Goal: Task Accomplishment & Management: Manage account settings

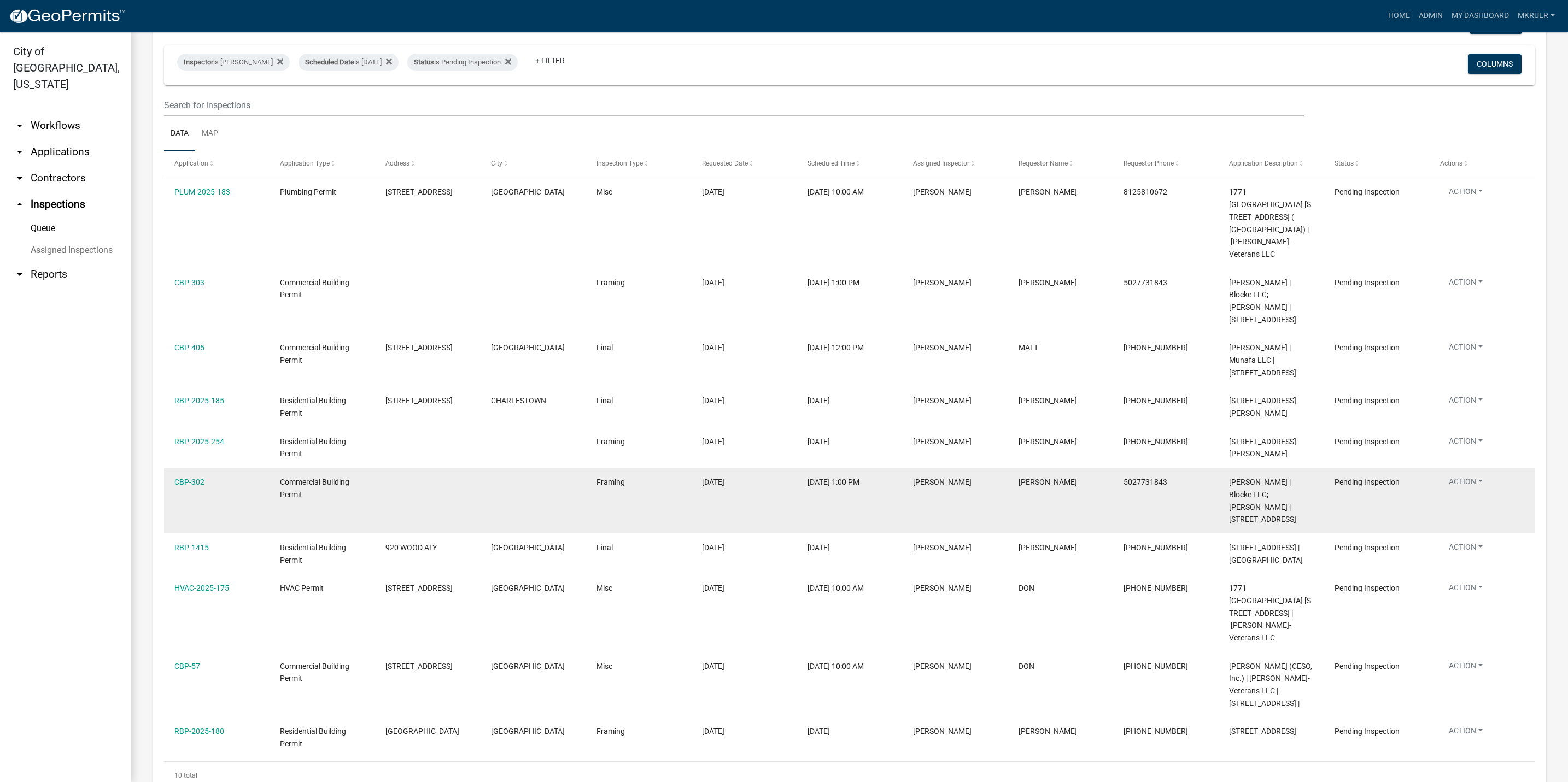
scroll to position [96, 0]
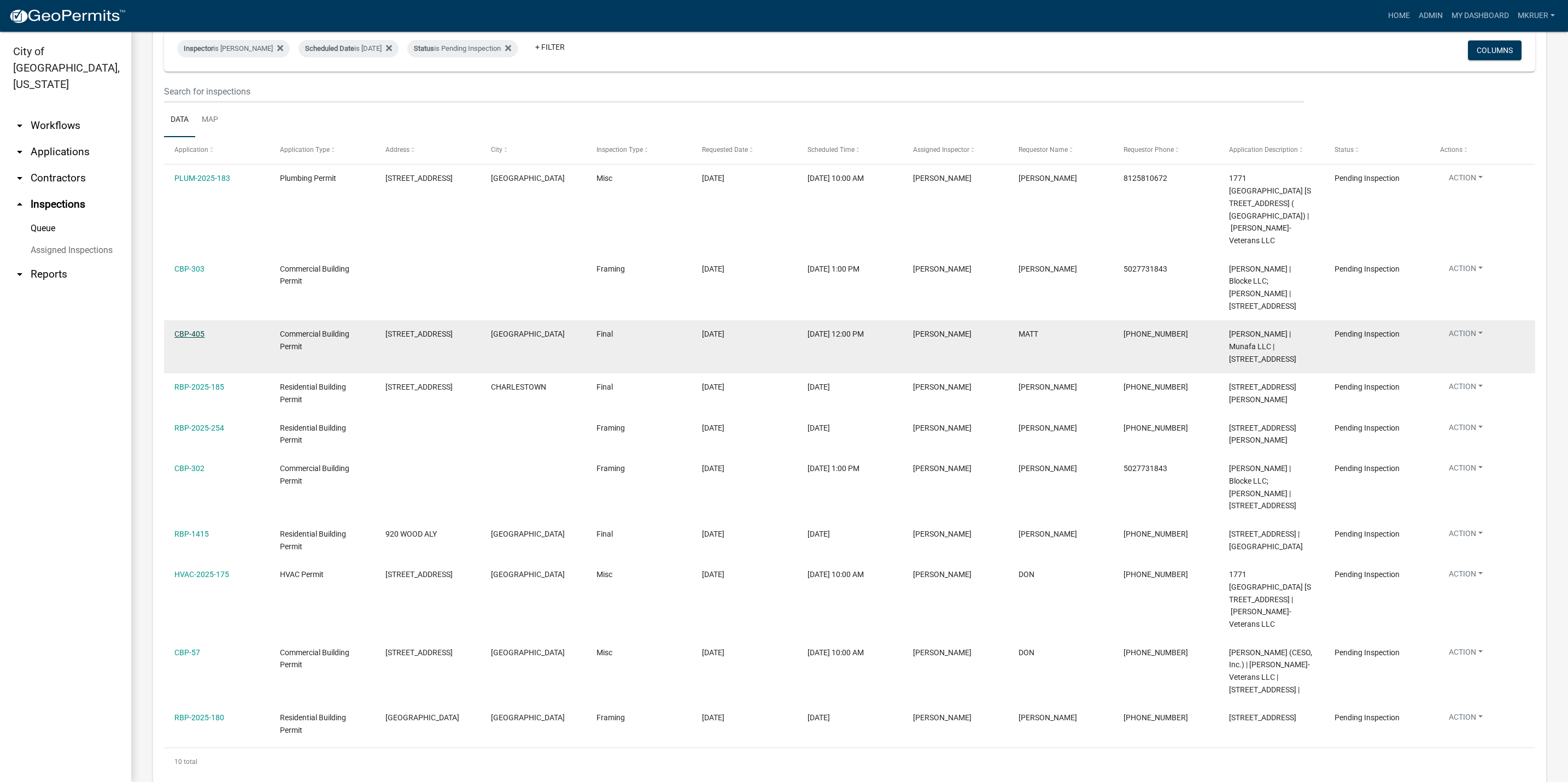
click at [190, 329] on link "CBP-405" at bounding box center [189, 333] width 30 height 9
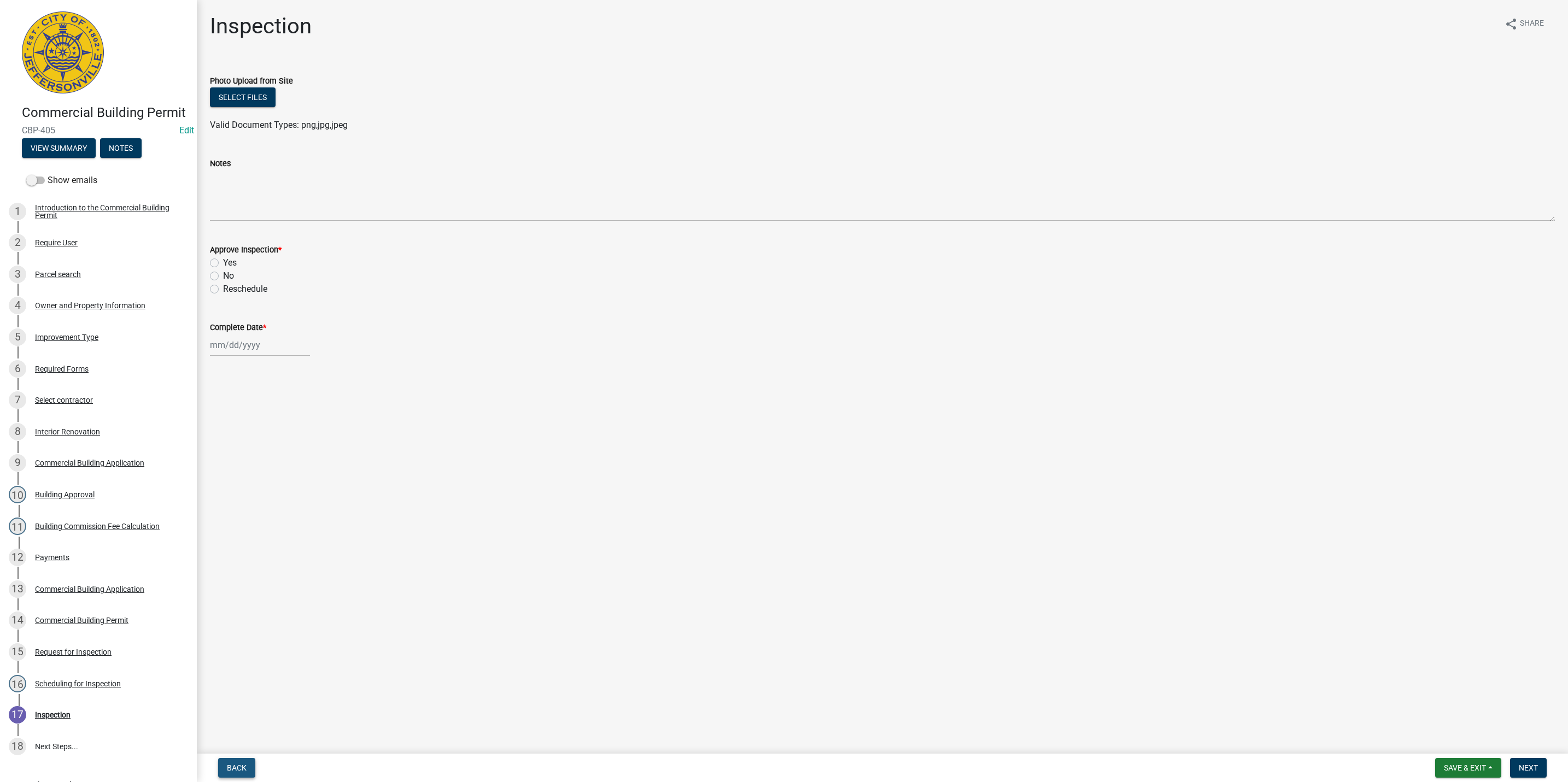
click at [241, 770] on span "Back" at bounding box center [237, 767] width 20 height 9
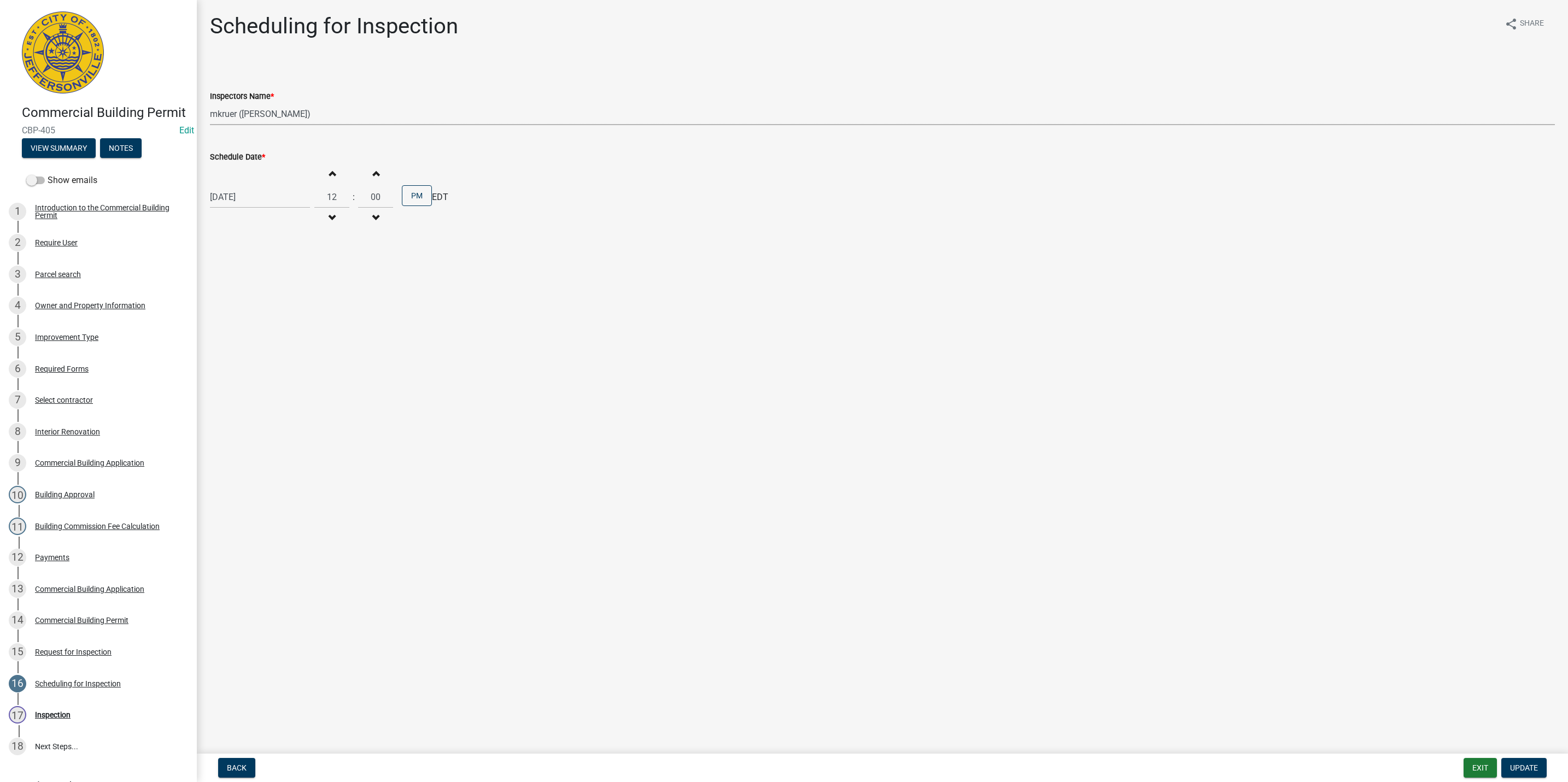
click at [234, 113] on select "Select Item... [PERSON_NAME] ([PERSON_NAME]) [PERSON_NAME] ([PERSON_NAME]) mkru…" at bounding box center [882, 113] width 1345 height 22
select select "13c97fbc-c819-4cee-844a-0db3d3c4db95"
click at [210, 102] on select "Select Item... [PERSON_NAME] ([PERSON_NAME]) [PERSON_NAME] ([PERSON_NAME]) mkru…" at bounding box center [882, 113] width 1345 height 22
click at [1522, 766] on span "Update" at bounding box center [1524, 767] width 28 height 9
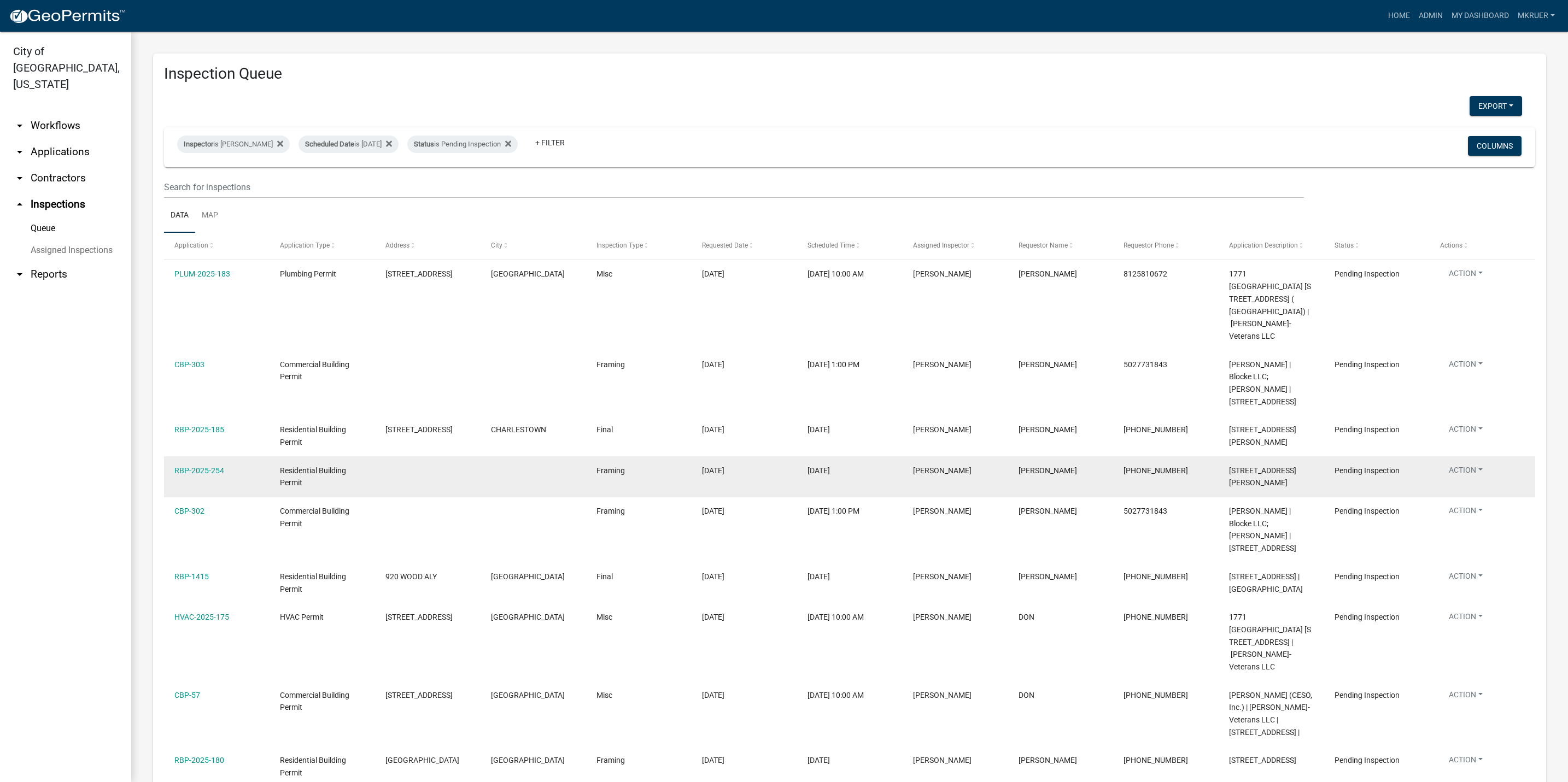
scroll to position [43, 0]
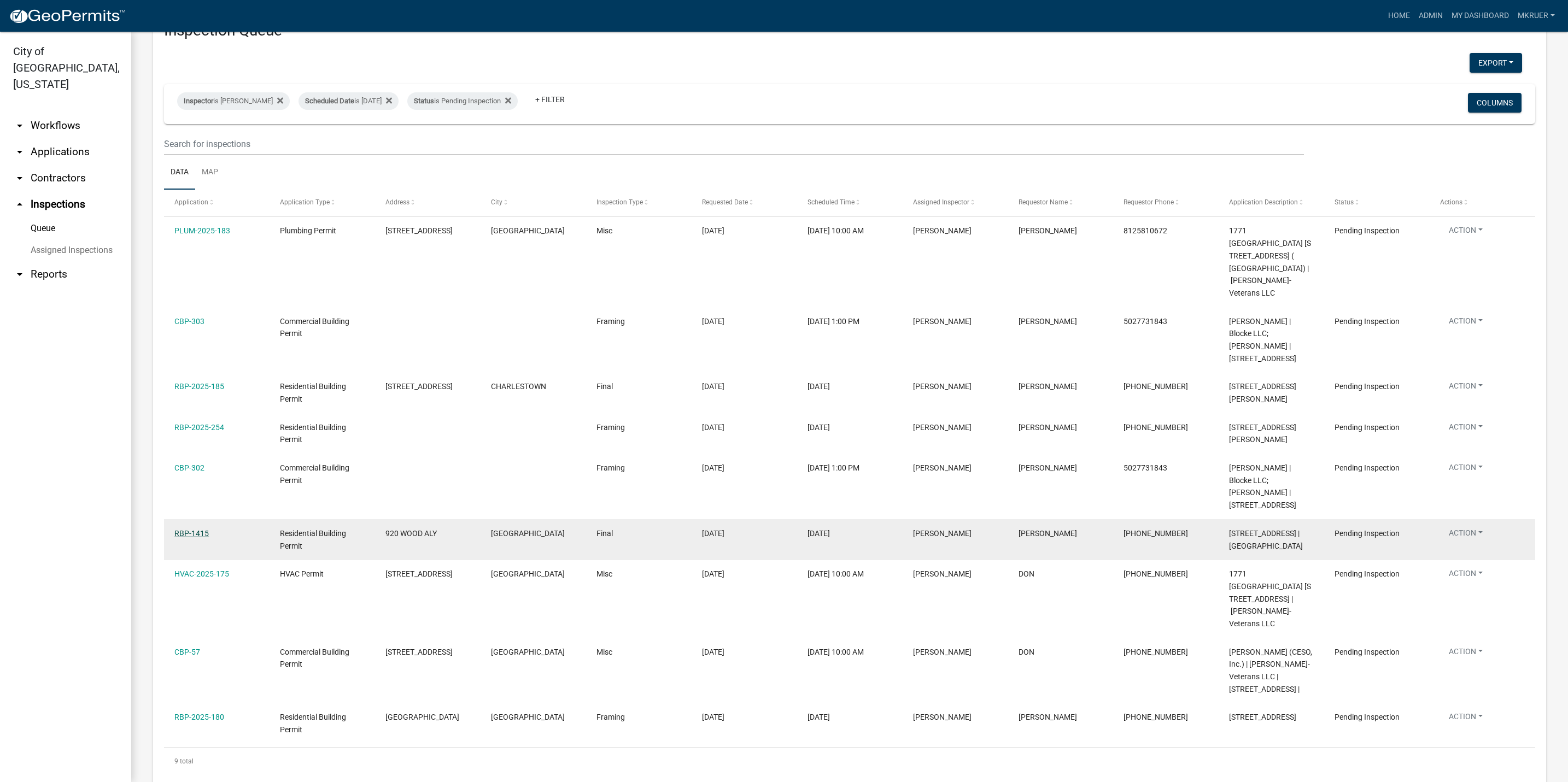
click at [184, 529] on link "RBP-1415" at bounding box center [192, 533] width 34 height 9
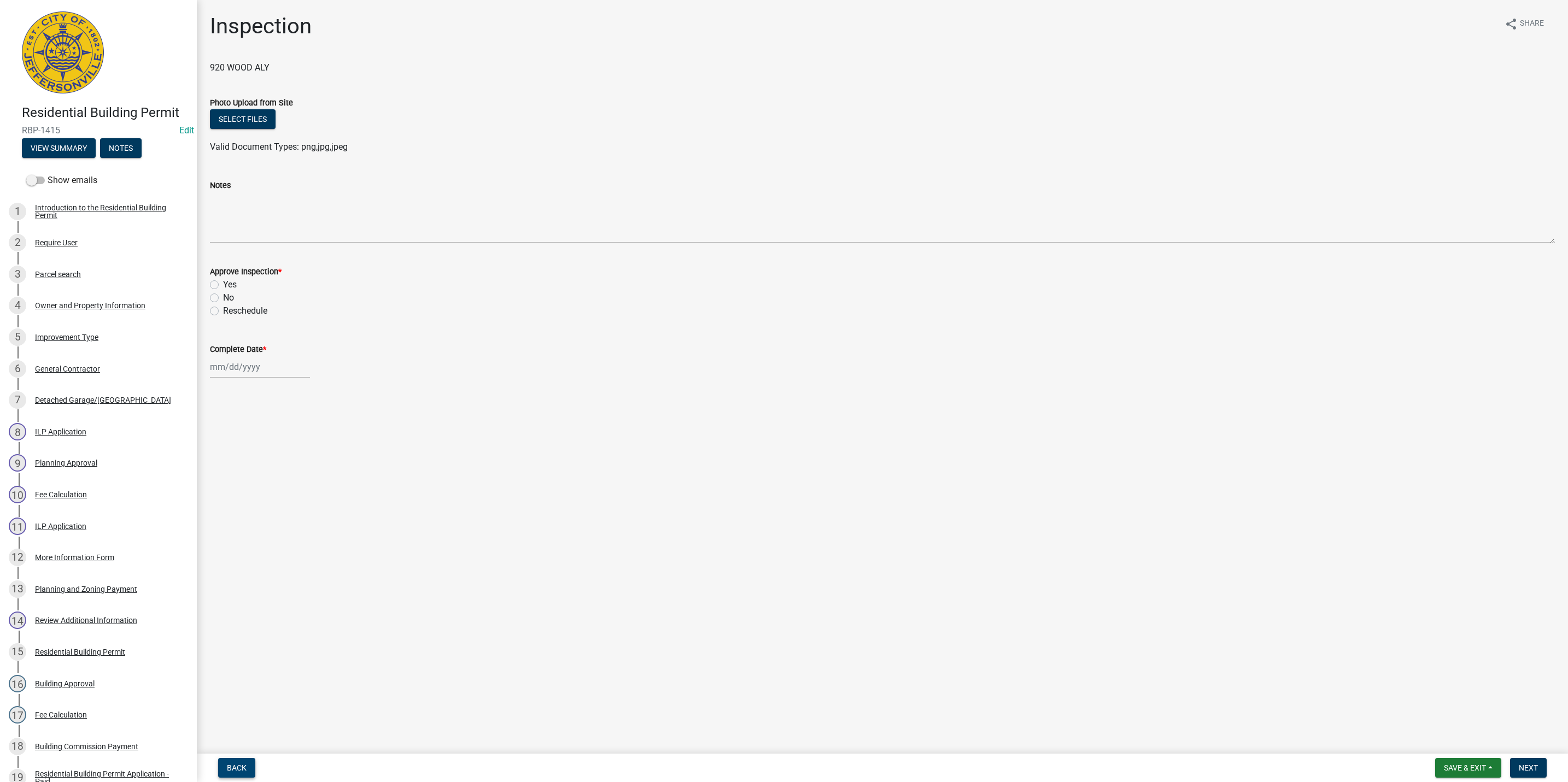
click at [234, 765] on span "Back" at bounding box center [237, 767] width 20 height 9
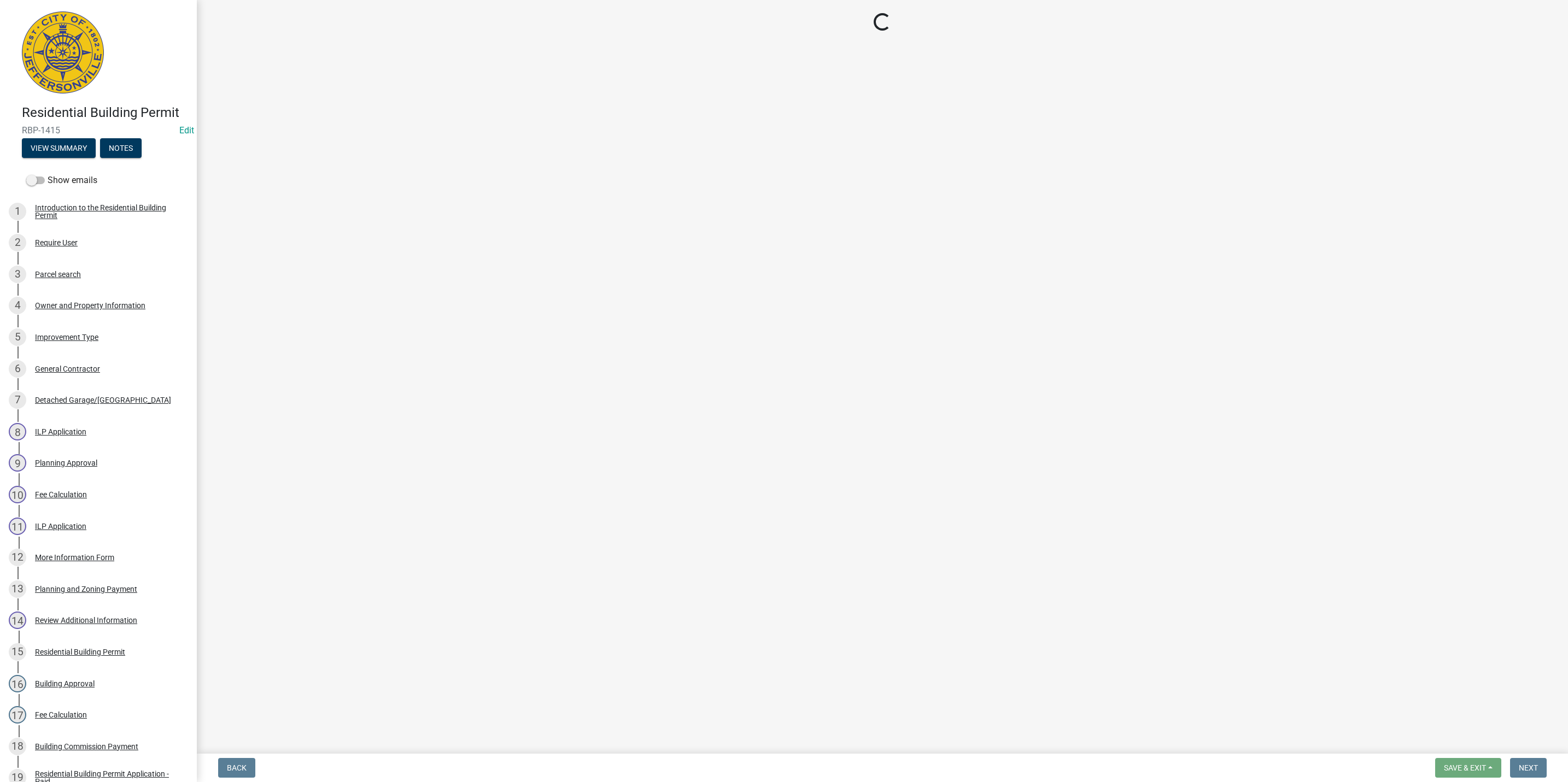
select select "fdb3bcc6-ce93-4663-8a18-5c08884dd177"
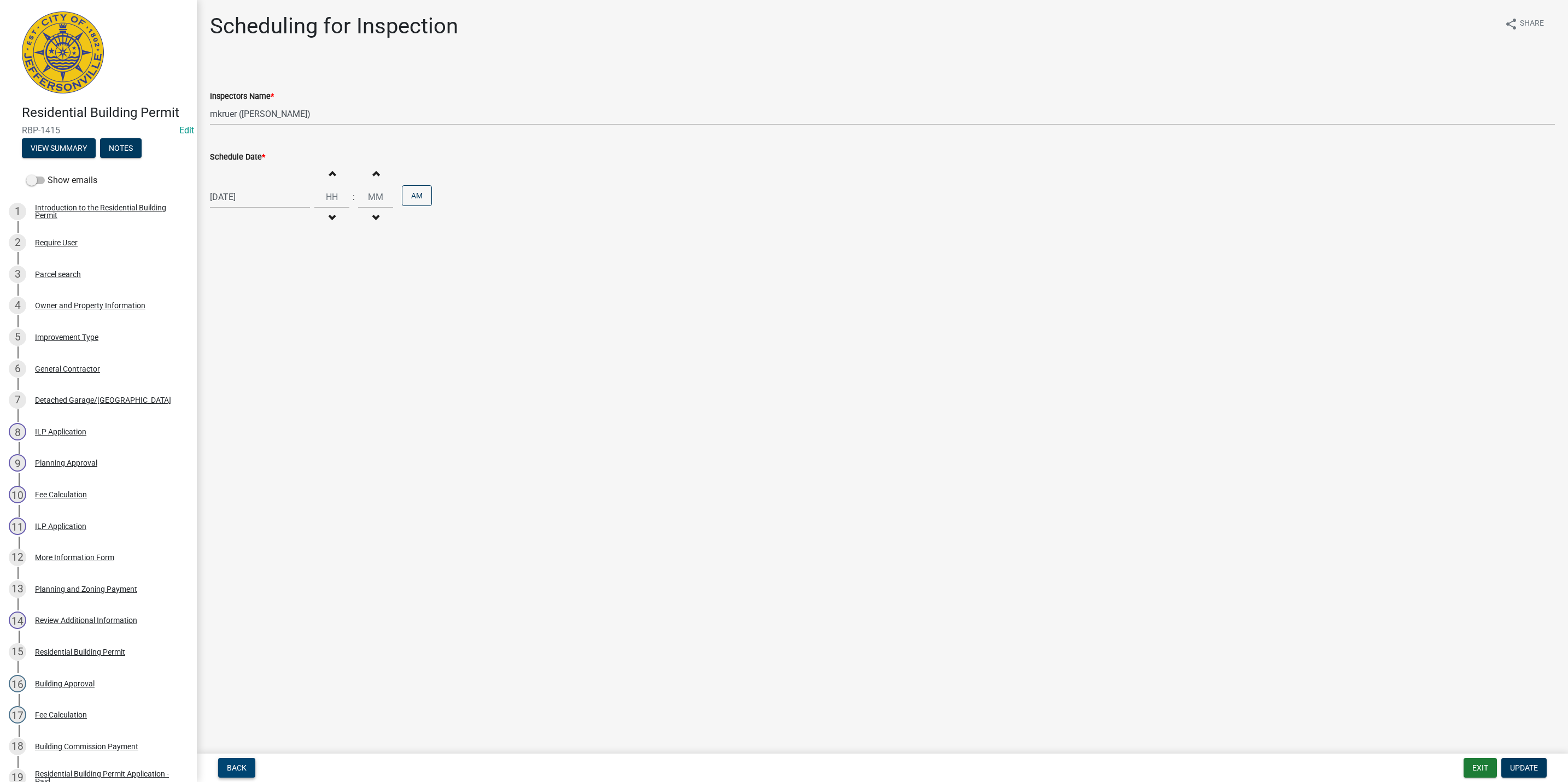
click at [234, 766] on span "Back" at bounding box center [237, 767] width 20 height 9
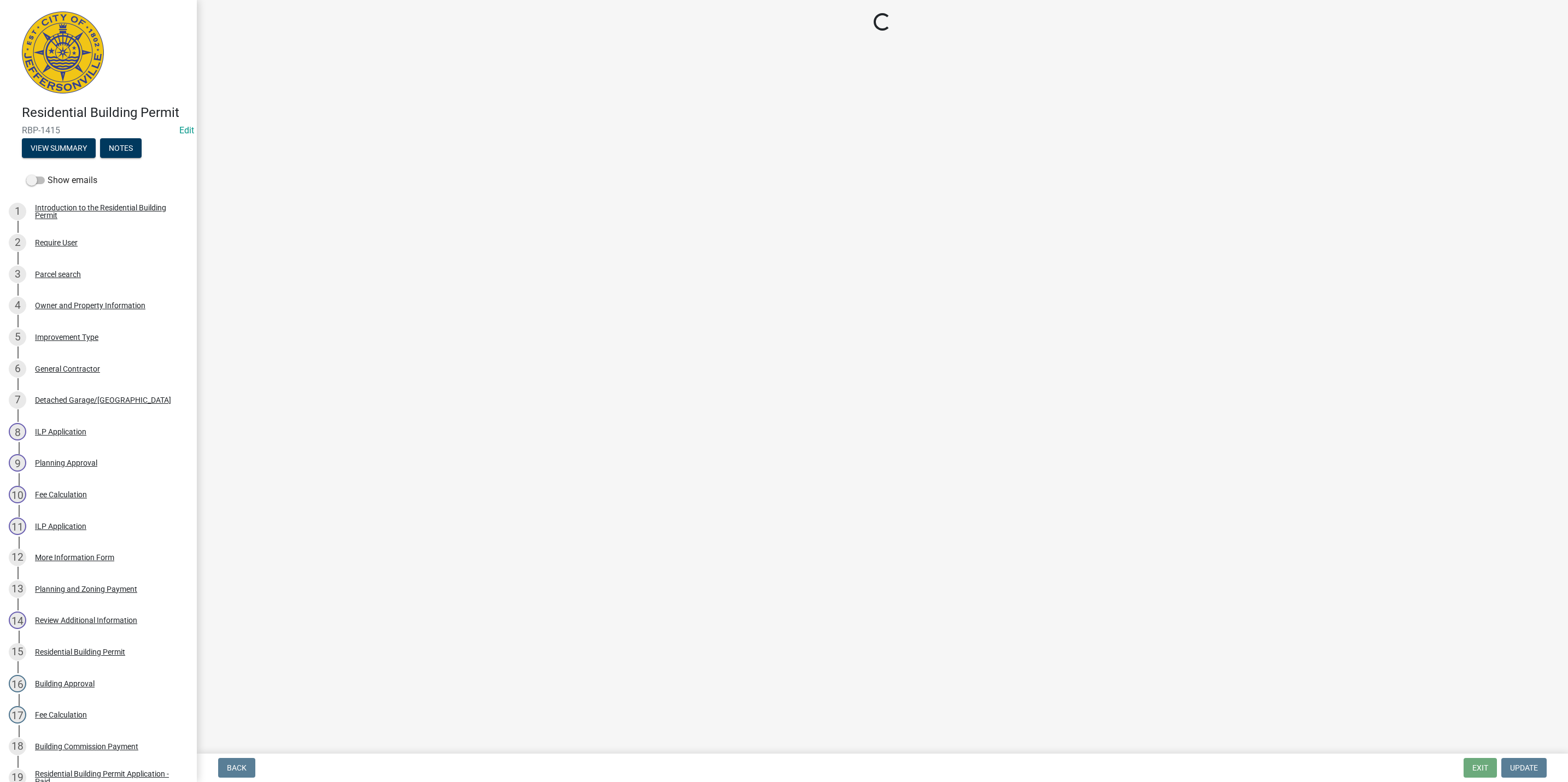
select select "8ea0f6e5-dde7-4881-a999-02519822ccbf"
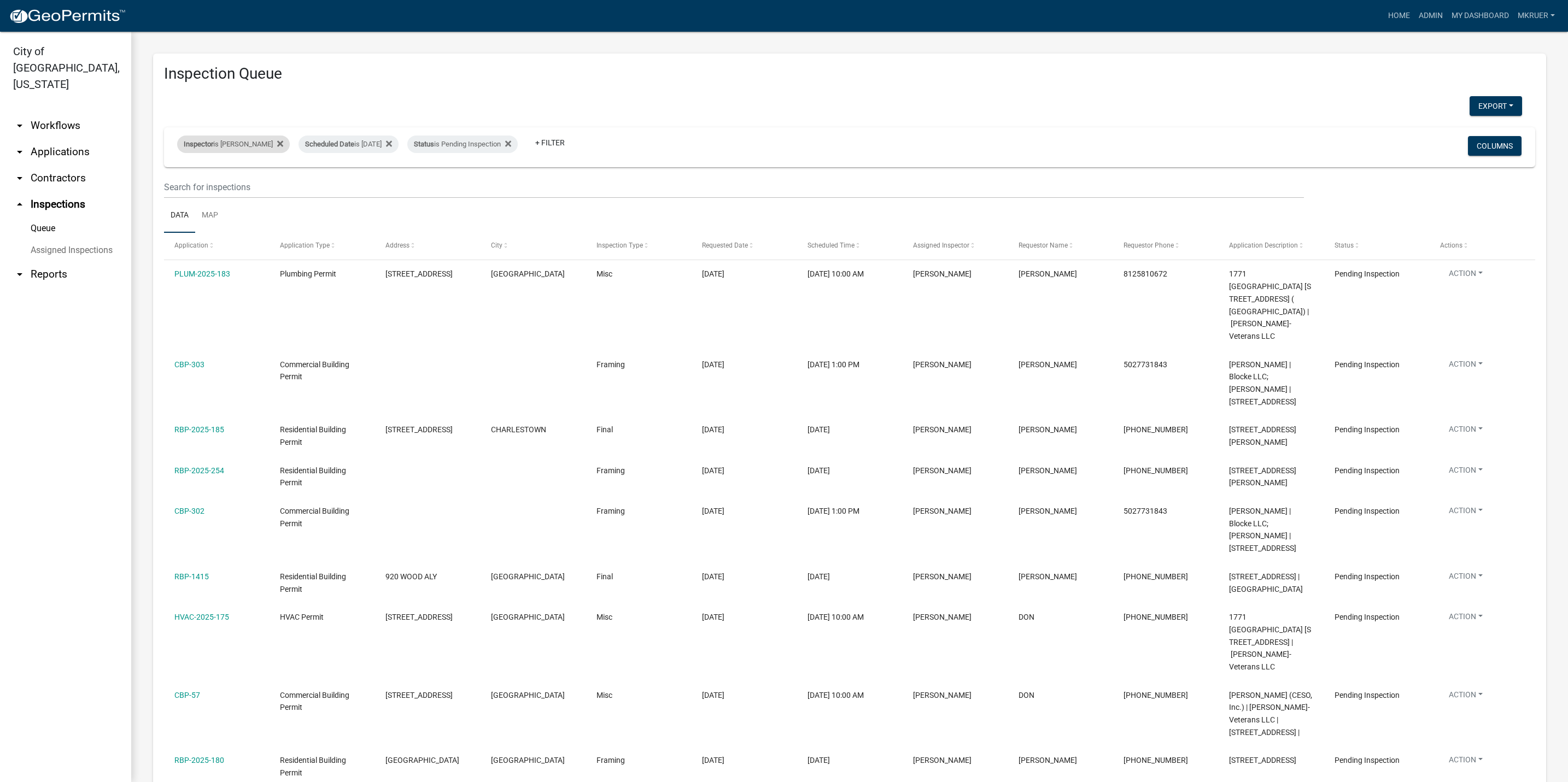
click at [229, 139] on div "Inspector is [PERSON_NAME]" at bounding box center [233, 143] width 112 height 17
click at [193, 197] on select "Select an option None [PERSON_NAME] [PERSON_NAME] [PERSON_NAME] [PERSON_NAME] […" at bounding box center [224, 196] width 109 height 22
select select "13c97fbc-c819-4cee-844a-0db3d3c4db95"
click at [179, 185] on select "Select an option None [PERSON_NAME] [PERSON_NAME] [PERSON_NAME] [PERSON_NAME] […" at bounding box center [224, 196] width 109 height 22
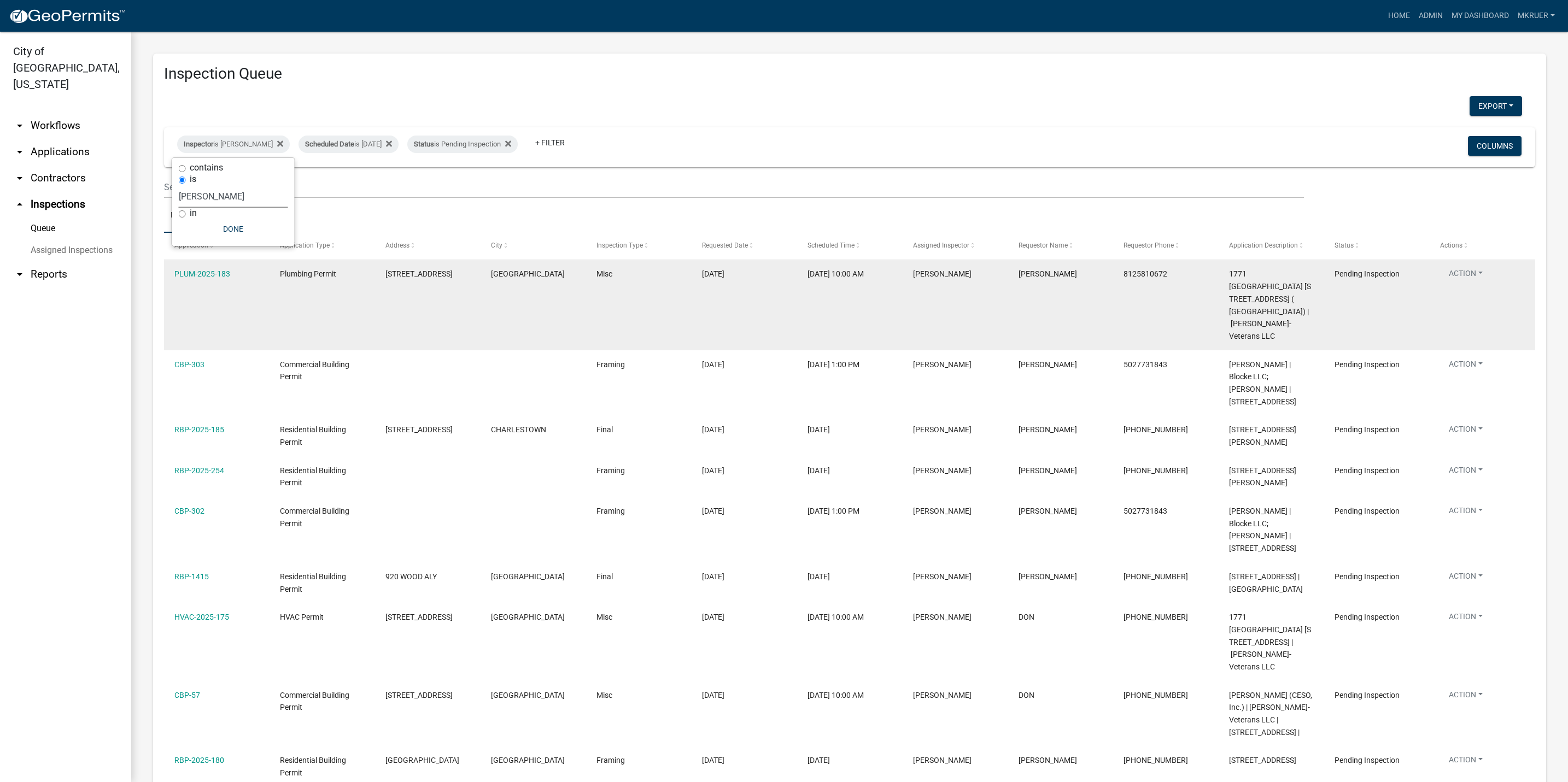
select select "3: 100"
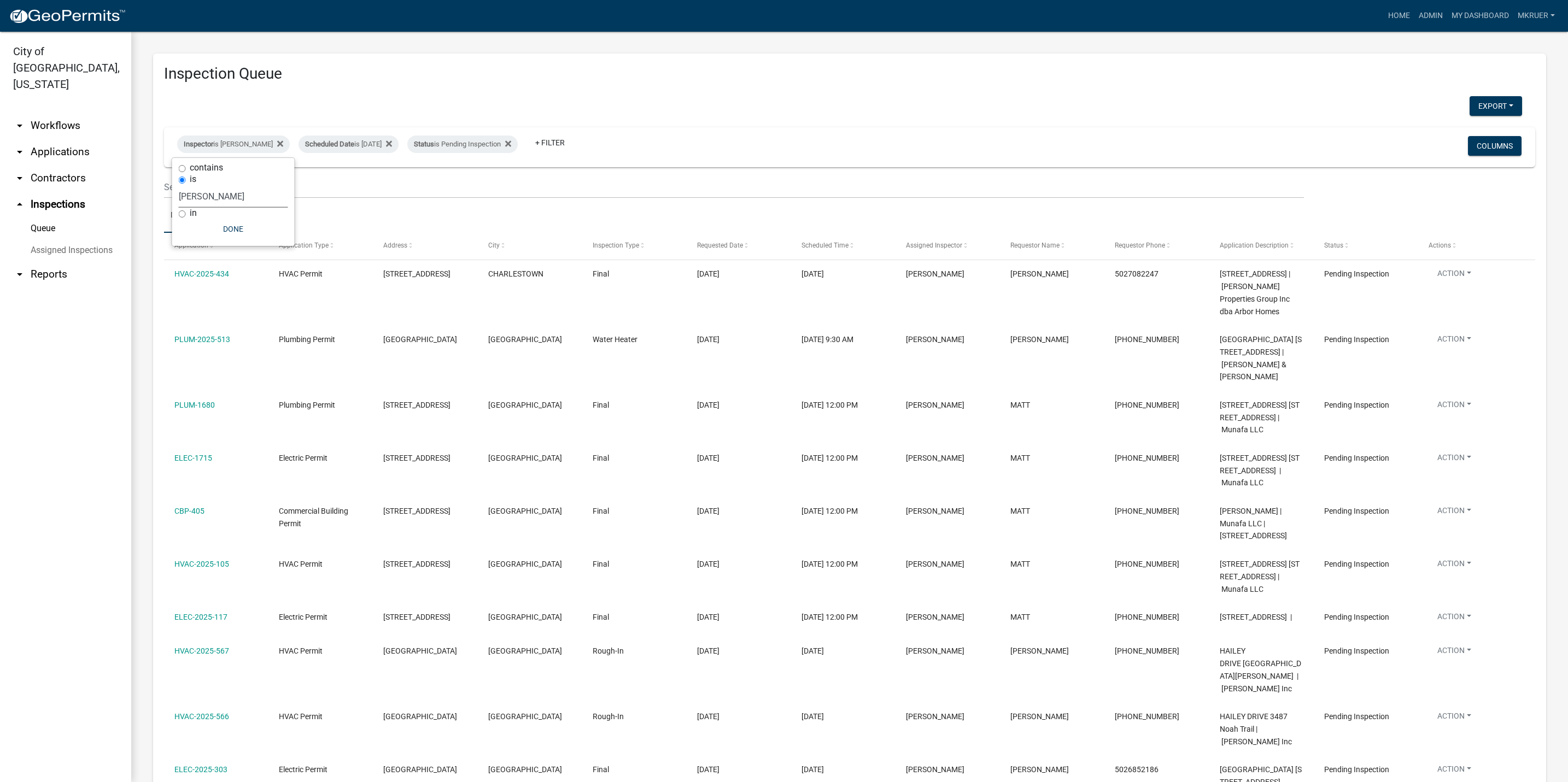
click at [229, 197] on select "Select an option None [PERSON_NAME] [PERSON_NAME] [PERSON_NAME] [PERSON_NAME] […" at bounding box center [233, 196] width 109 height 22
click at [179, 185] on select "Select an option None [PERSON_NAME] [PERSON_NAME] [PERSON_NAME] [PERSON_NAME] […" at bounding box center [233, 196] width 109 height 22
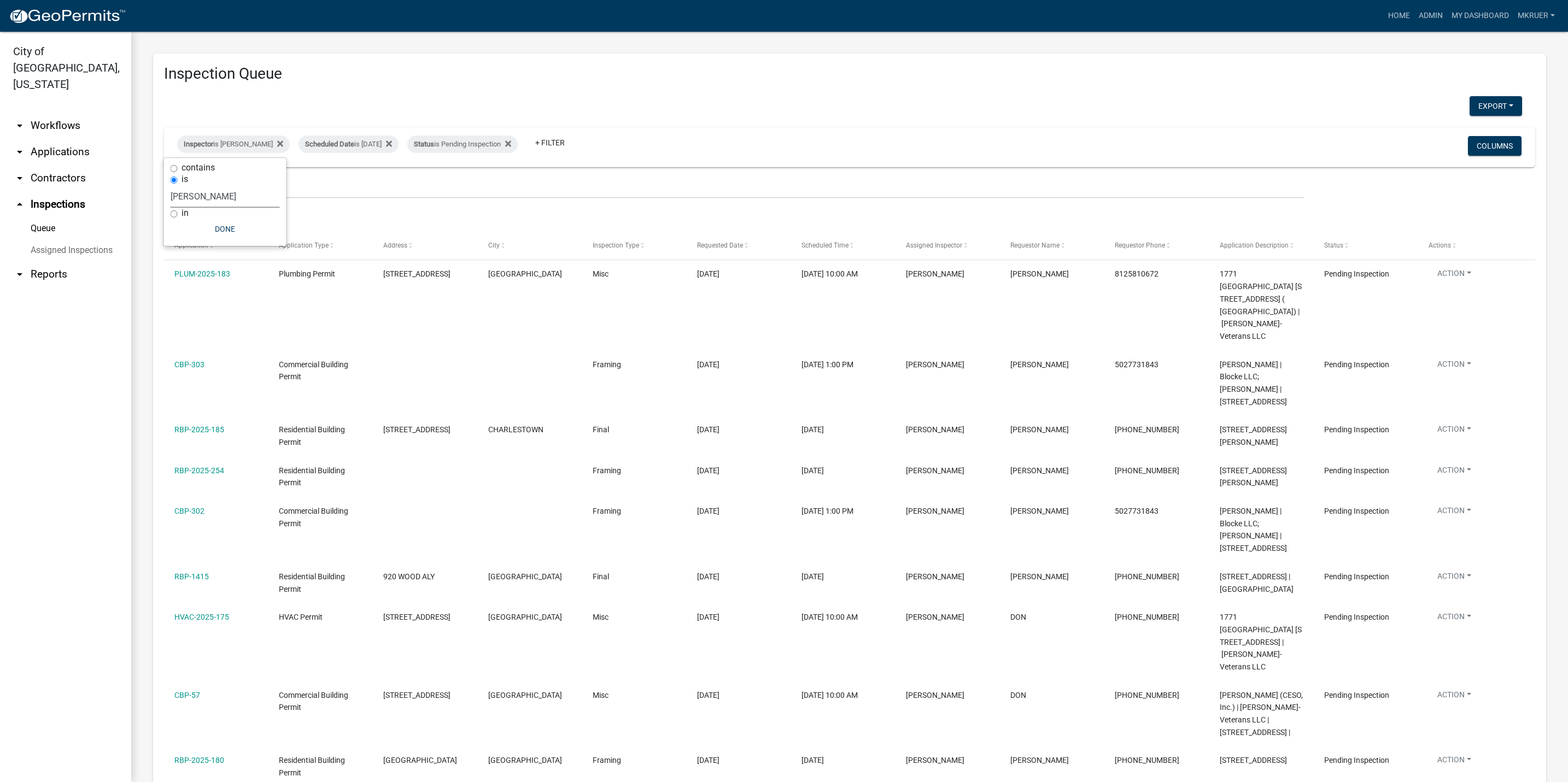
click at [201, 197] on select "Select an option None [PERSON_NAME] [PERSON_NAME] [PERSON_NAME] [PERSON_NAME] […" at bounding box center [224, 196] width 109 height 22
click at [177, 185] on select "Select an option None [PERSON_NAME] [PERSON_NAME] [PERSON_NAME] [PERSON_NAME] […" at bounding box center [224, 196] width 109 height 22
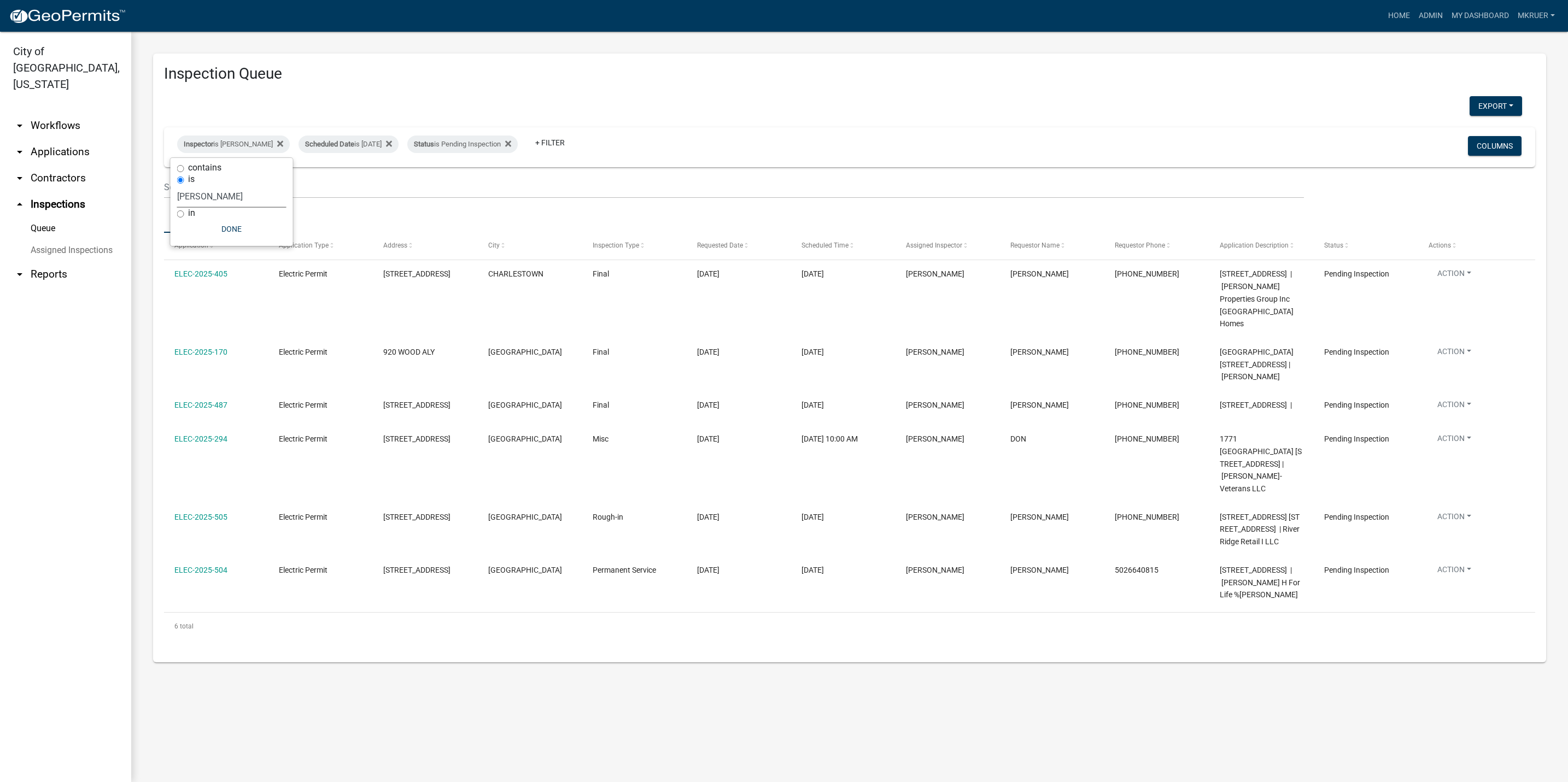
click at [217, 193] on select "Select an option None [PERSON_NAME] [PERSON_NAME] [PERSON_NAME] [PERSON_NAME] […" at bounding box center [231, 196] width 109 height 22
select select "fdb3bcc6-ce93-4663-8a18-5c08884dd177"
click at [177, 185] on select "Select an option None [PERSON_NAME] [PERSON_NAME] [PERSON_NAME] [PERSON_NAME] […" at bounding box center [231, 196] width 109 height 22
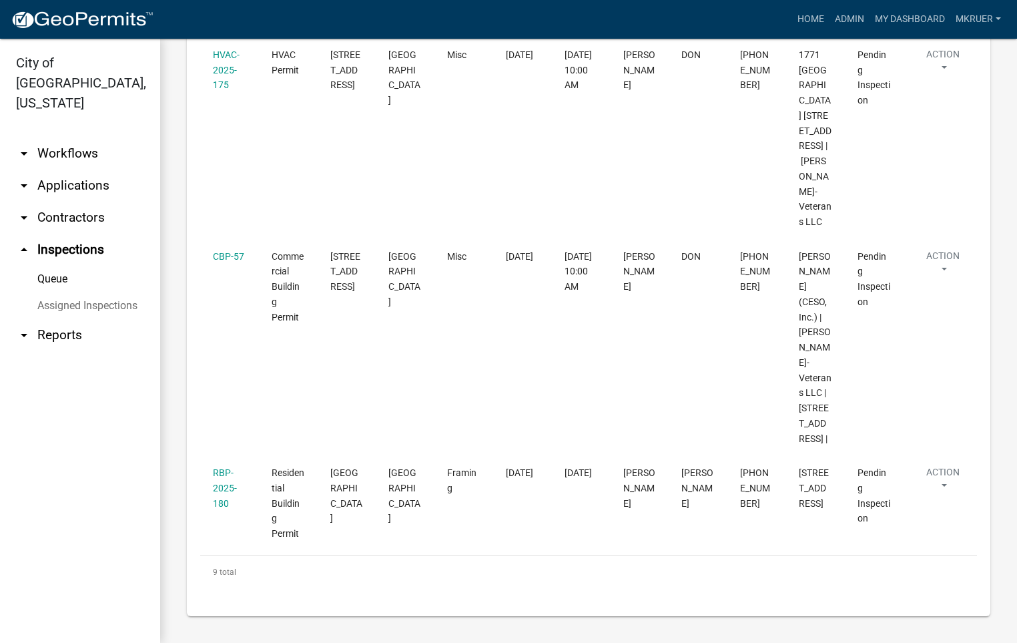
scroll to position [1331, 0]
